Goal: Transaction & Acquisition: Purchase product/service

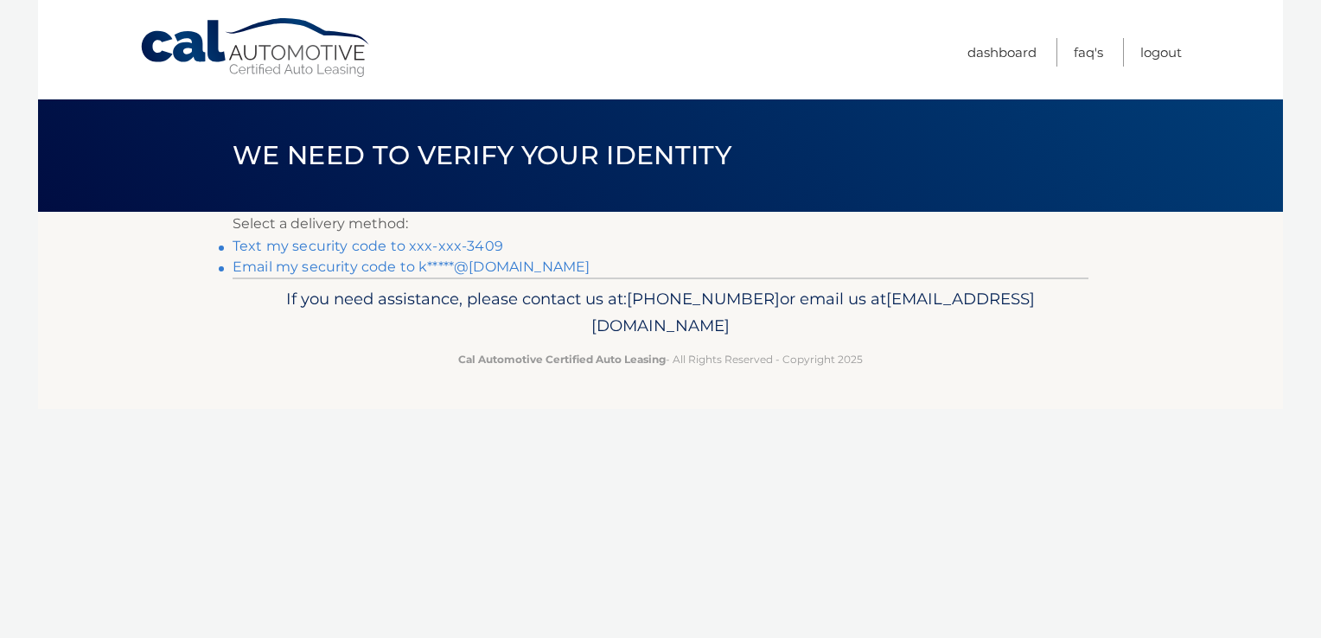
click at [380, 266] on link "Email my security code to k*****@[DOMAIN_NAME]" at bounding box center [411, 267] width 357 height 16
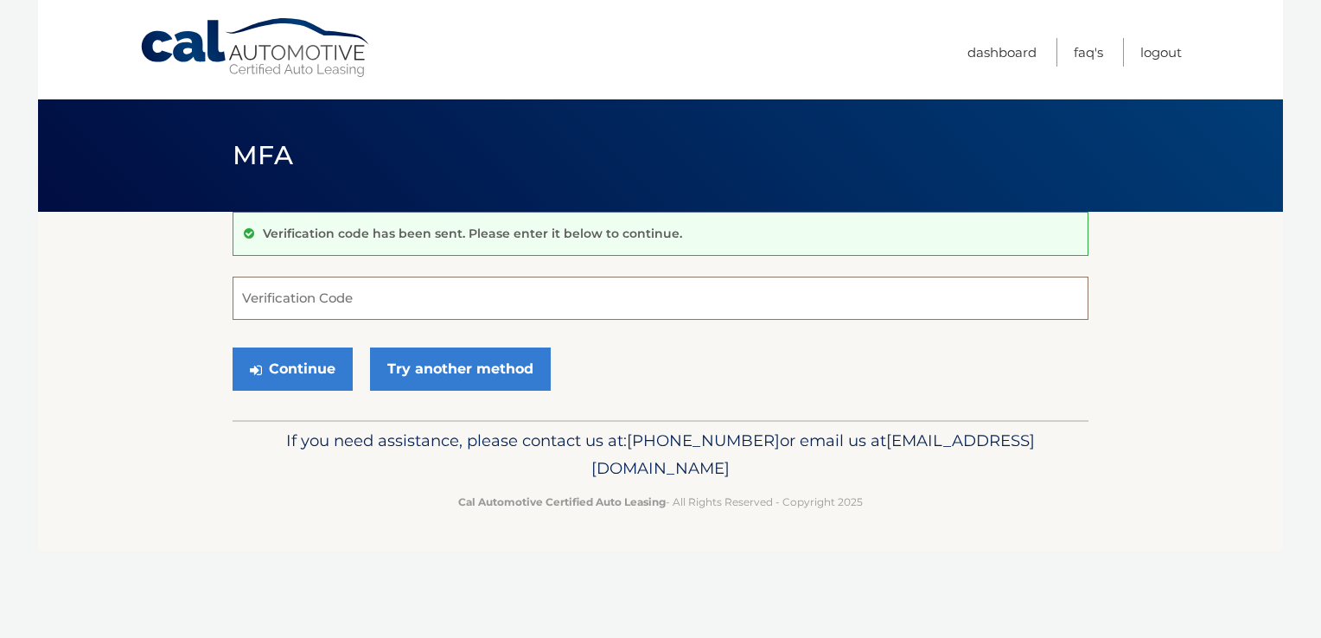
click at [291, 304] on input "Verification Code" at bounding box center [661, 298] width 856 height 43
type input "777117"
click at [293, 364] on button "Continue" at bounding box center [293, 369] width 120 height 43
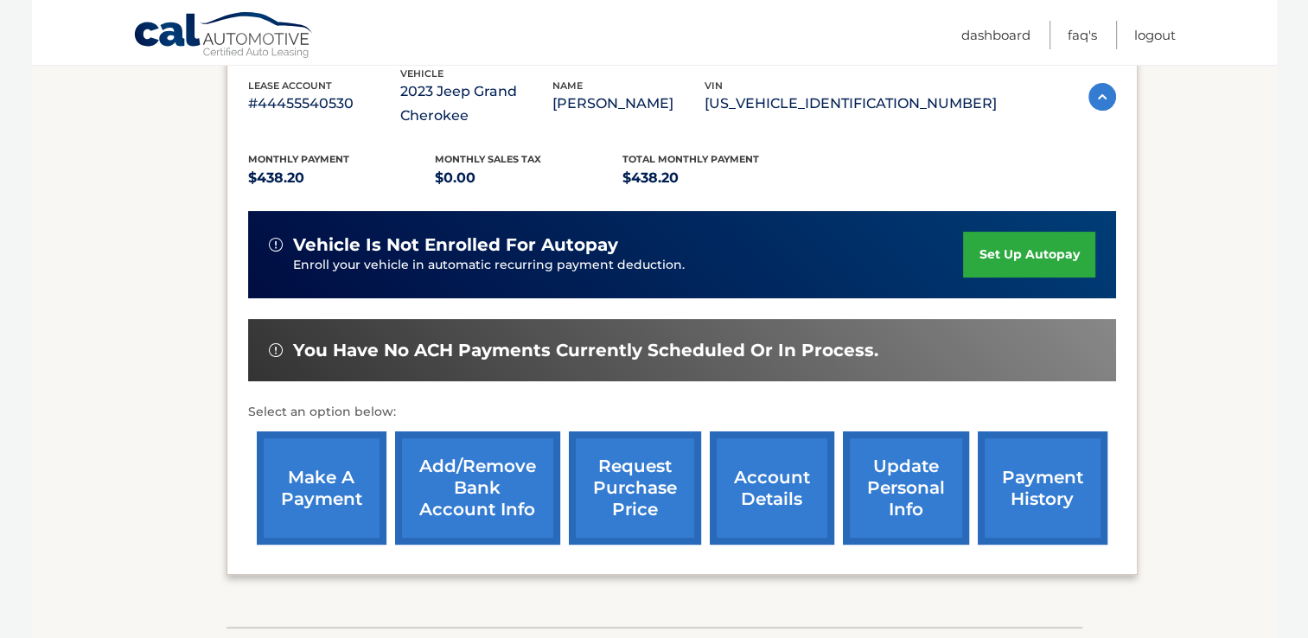
scroll to position [316, 0]
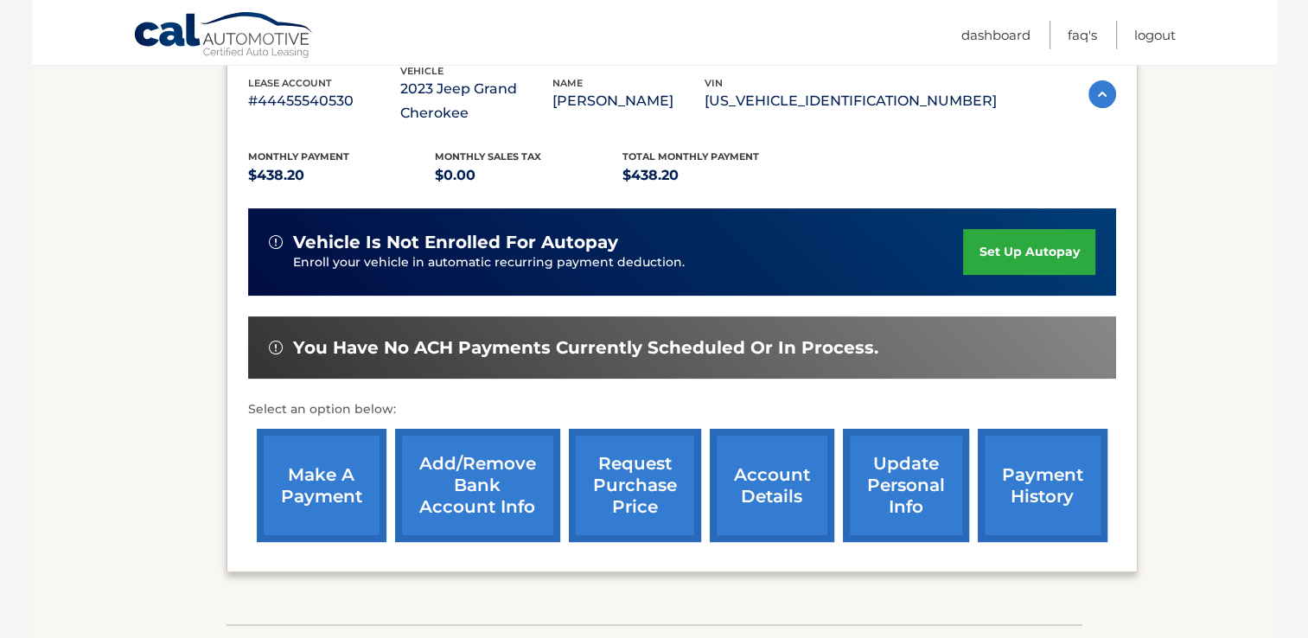
click at [322, 476] on link "make a payment" at bounding box center [322, 485] width 130 height 113
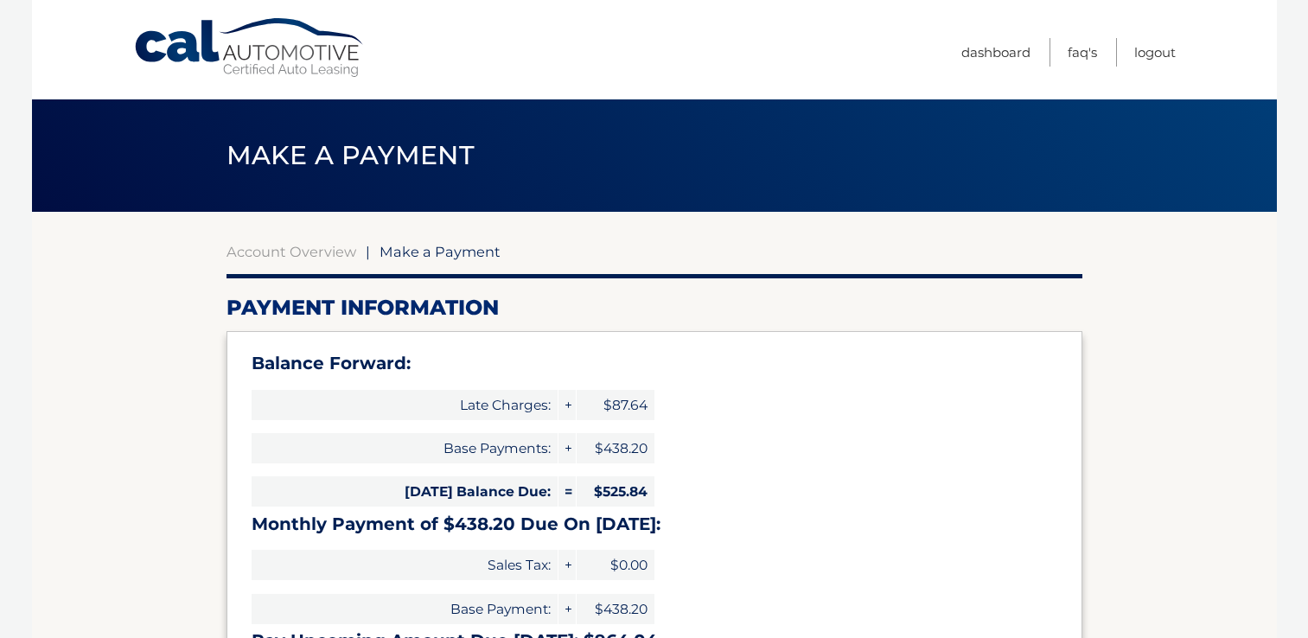
select select "NDE4NTA5YTEtYWEwOC00MTVhLWFlZmYtZjZjZWE5ZmM3YjY2"
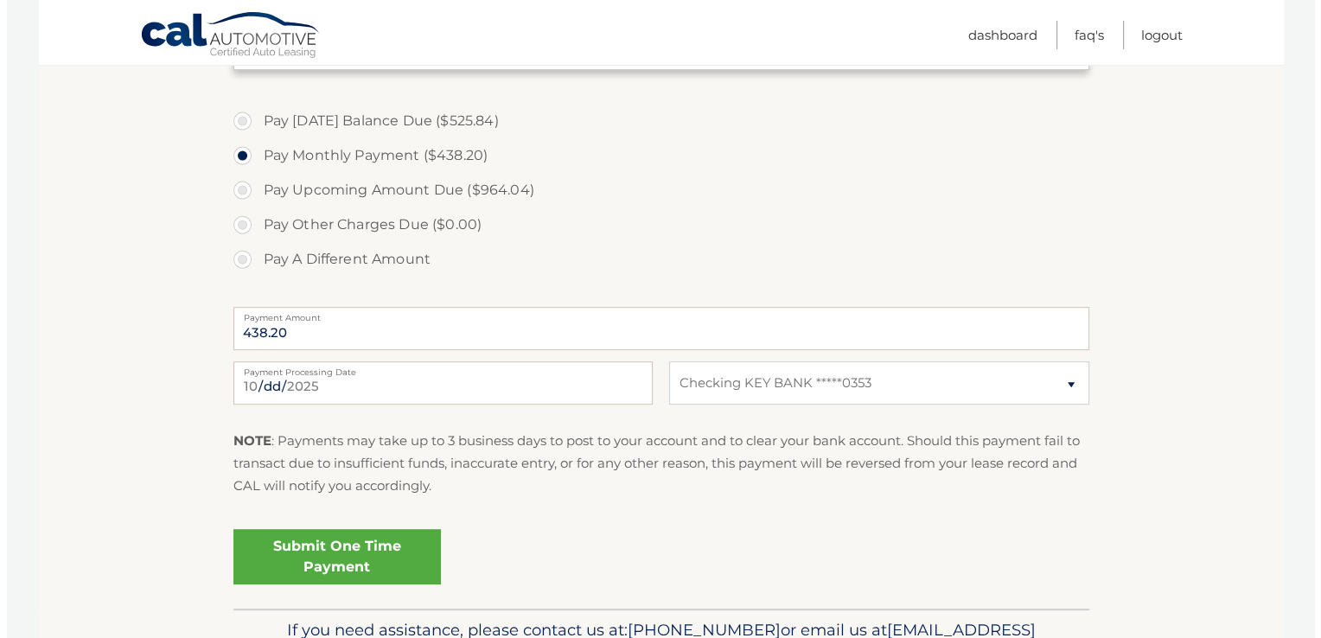
scroll to position [614, 0]
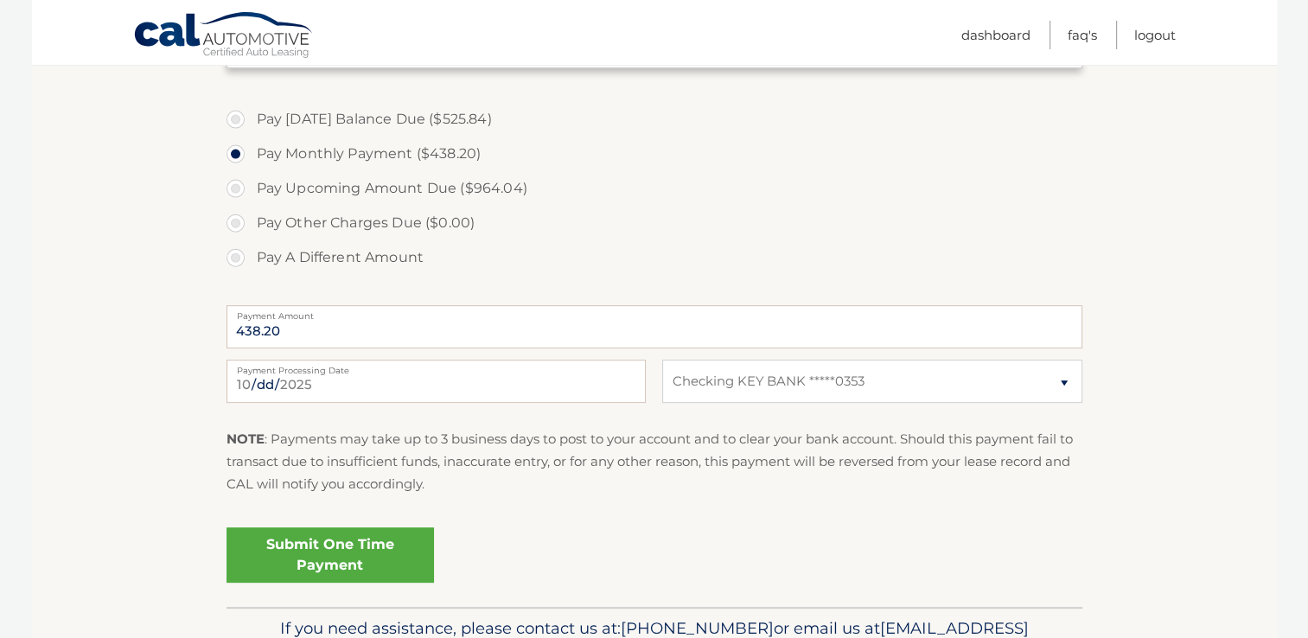
click at [324, 551] on link "Submit One Time Payment" at bounding box center [331, 554] width 208 height 55
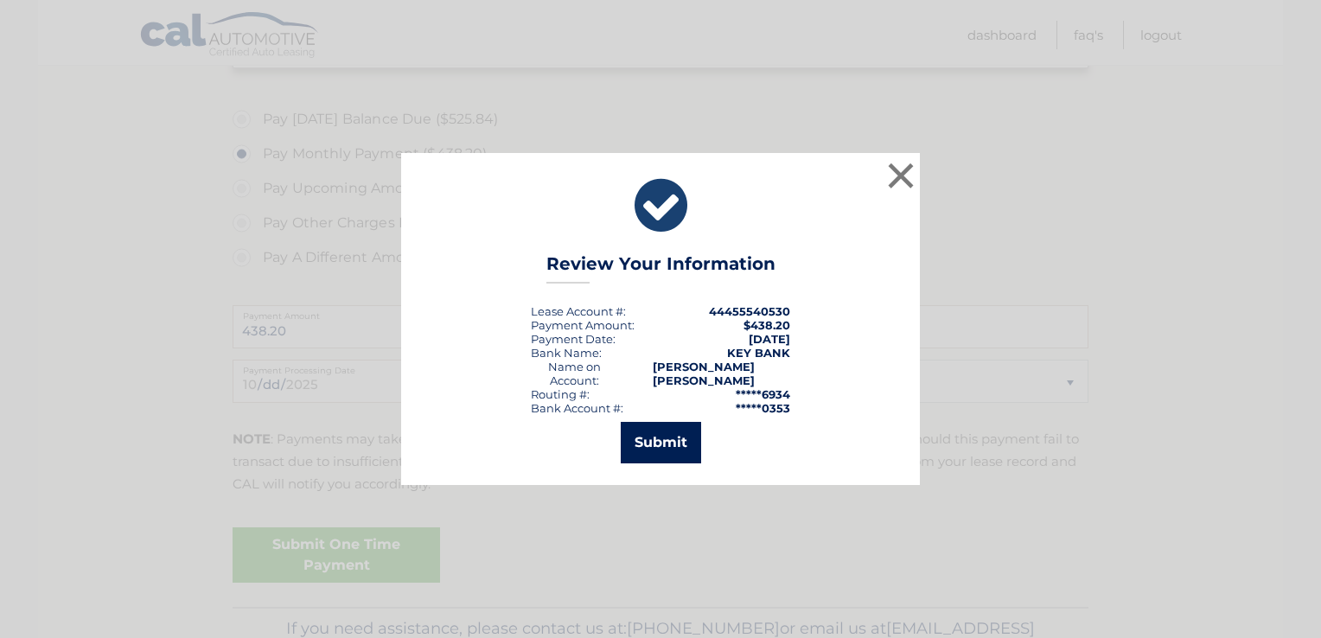
click at [669, 438] on button "Submit" at bounding box center [661, 443] width 80 height 42
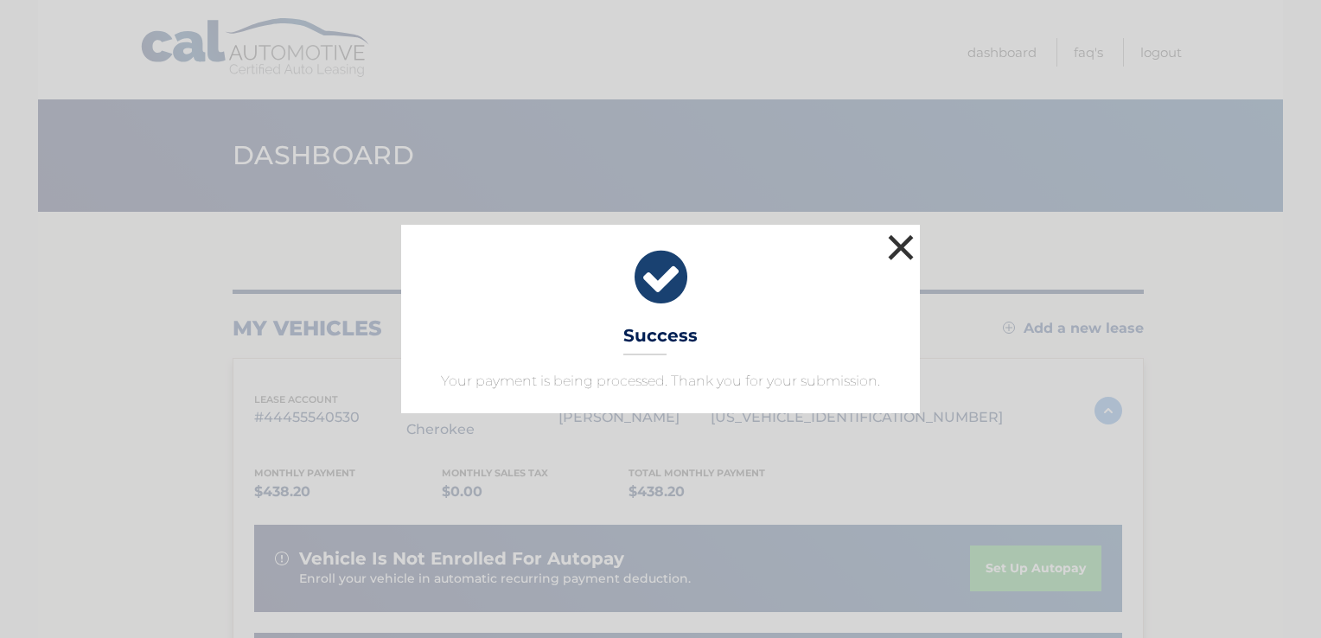
click at [906, 245] on button "×" at bounding box center [901, 247] width 35 height 35
